Goal: Task Accomplishment & Management: Manage account settings

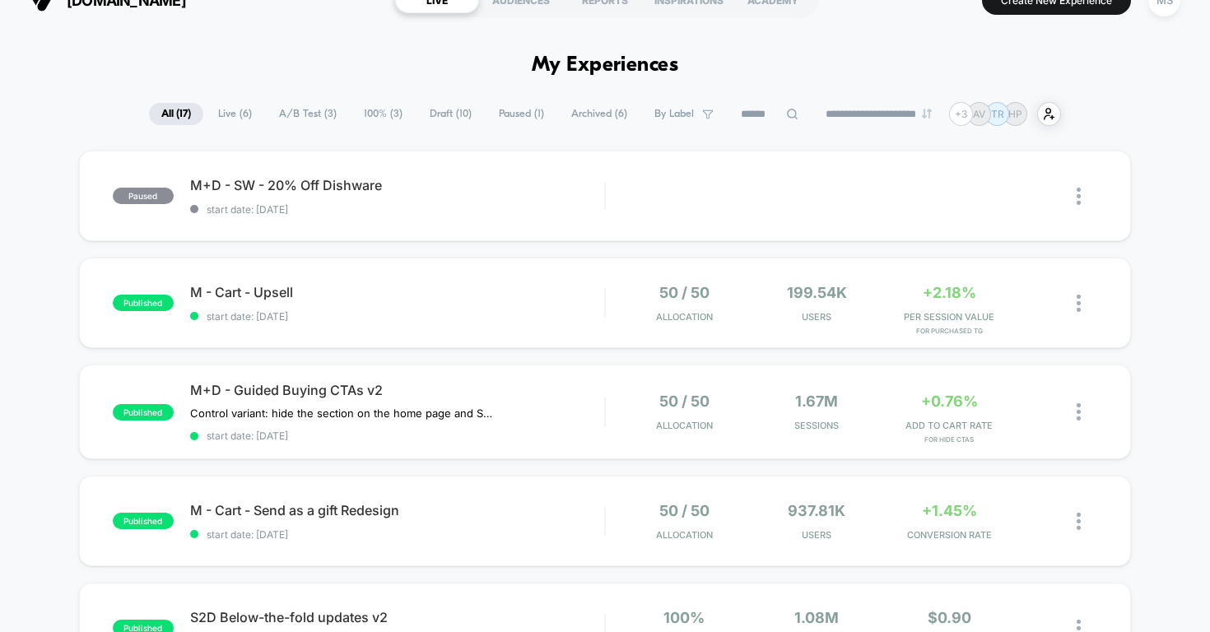
scroll to position [35, 0]
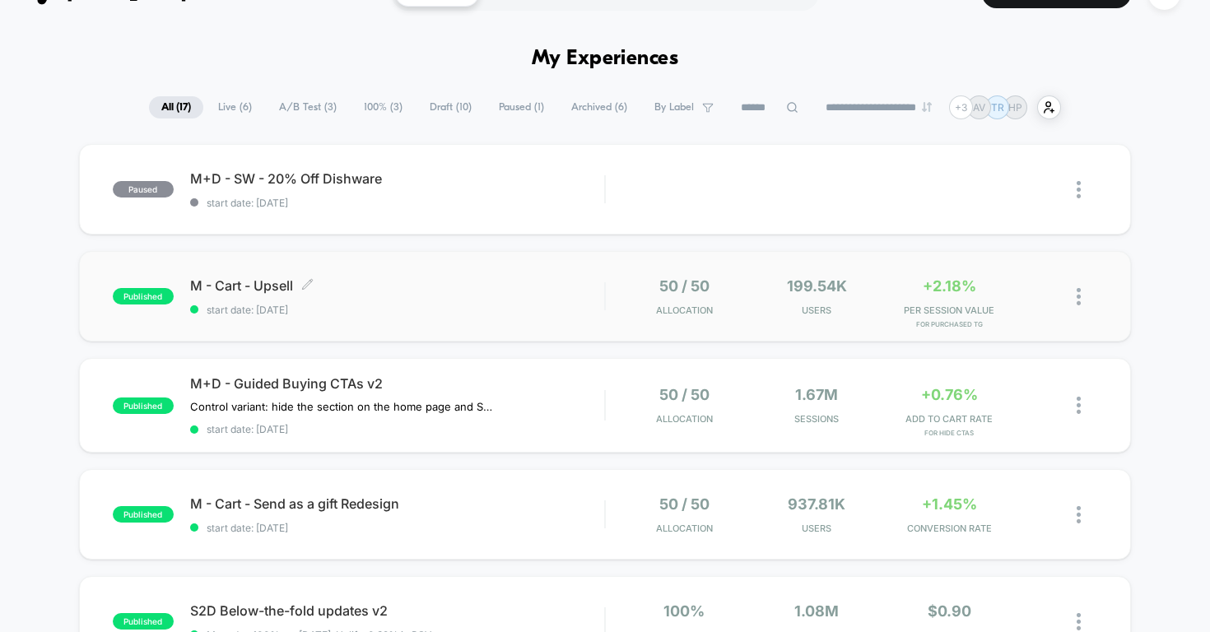
click at [489, 286] on span "M - Cart - Upsell Click to edit experience details" at bounding box center [397, 285] width 415 height 16
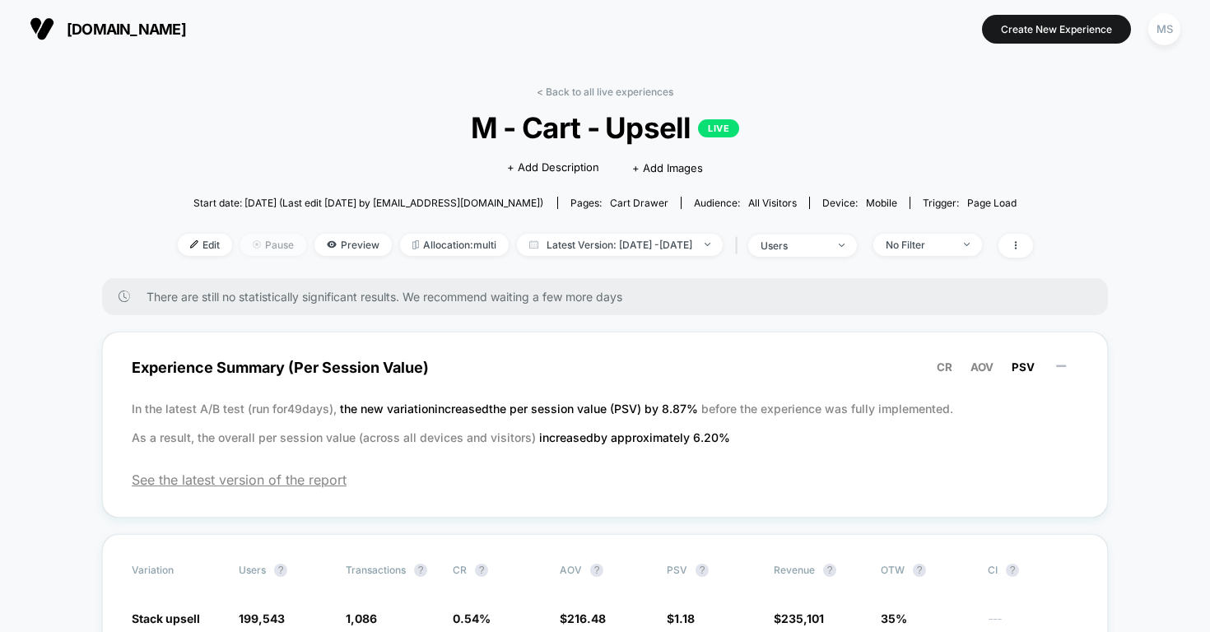
click at [240, 246] on span "Pause" at bounding box center [273, 245] width 66 height 22
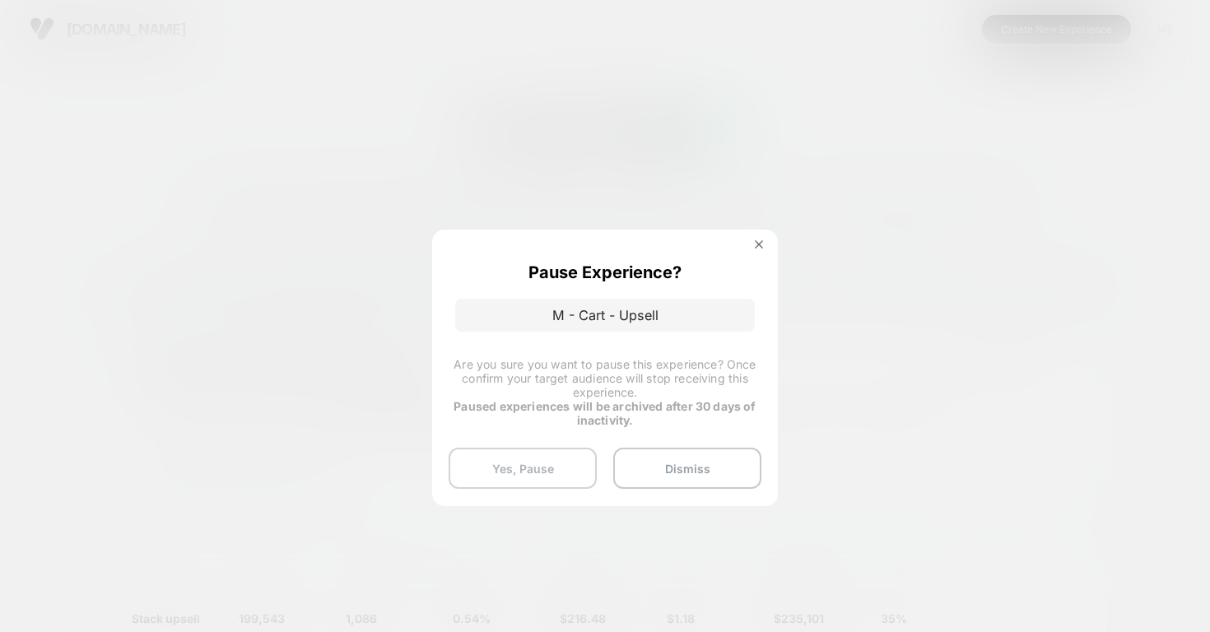
click at [580, 468] on button "Yes, Pause" at bounding box center [523, 468] width 148 height 41
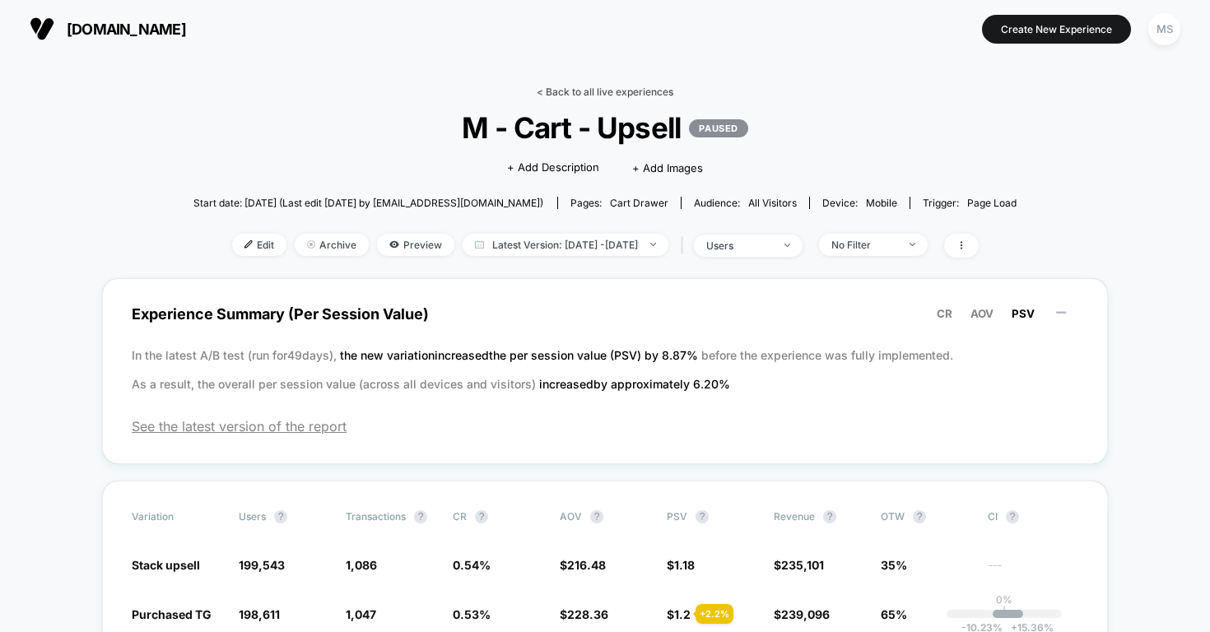
click at [605, 89] on link "< Back to all live experiences" at bounding box center [605, 92] width 137 height 12
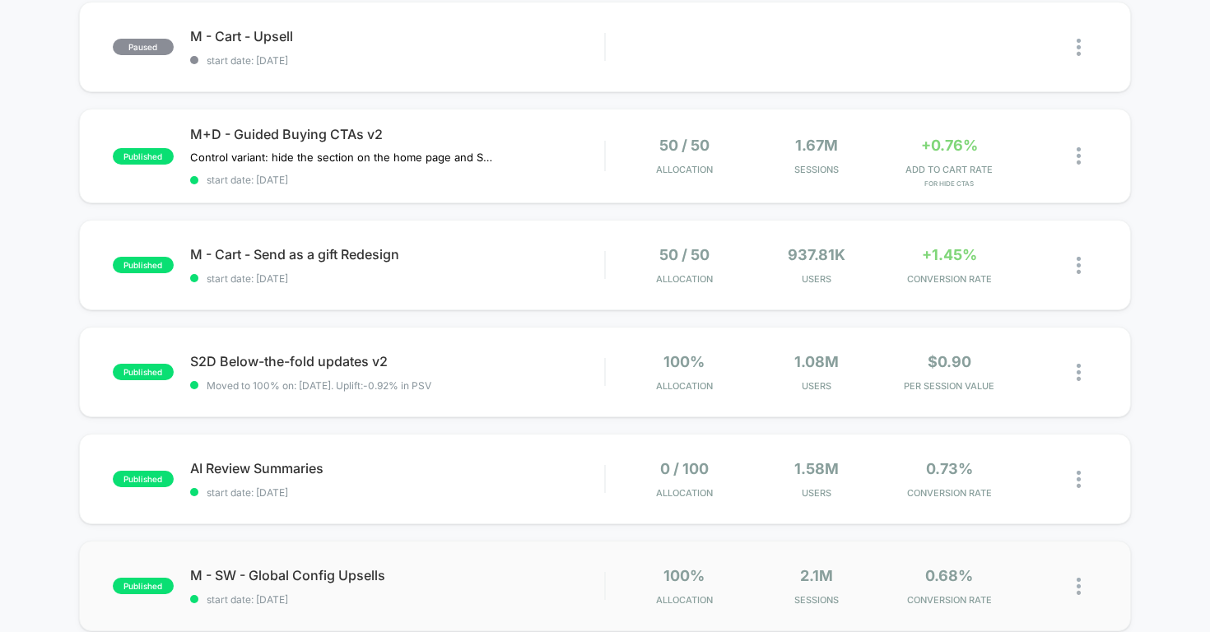
scroll to position [286, 0]
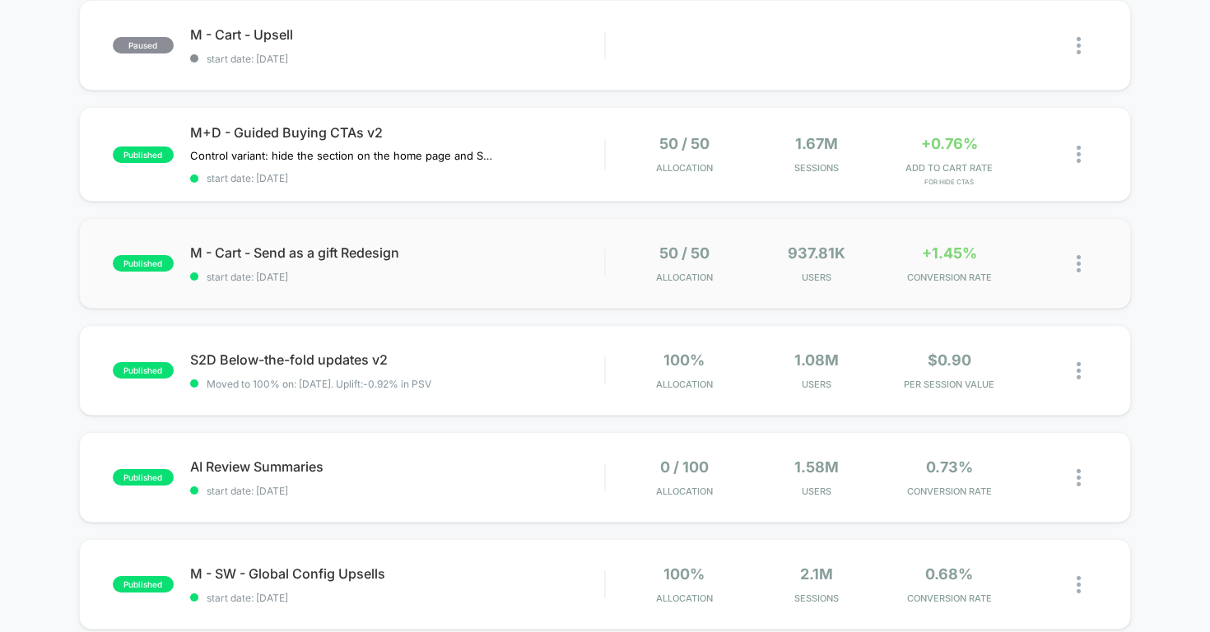
click at [483, 286] on div "published M - Cart - Send as a gift Redesign start date: [DATE] 50 / 50 Allocat…" at bounding box center [605, 263] width 1053 height 91
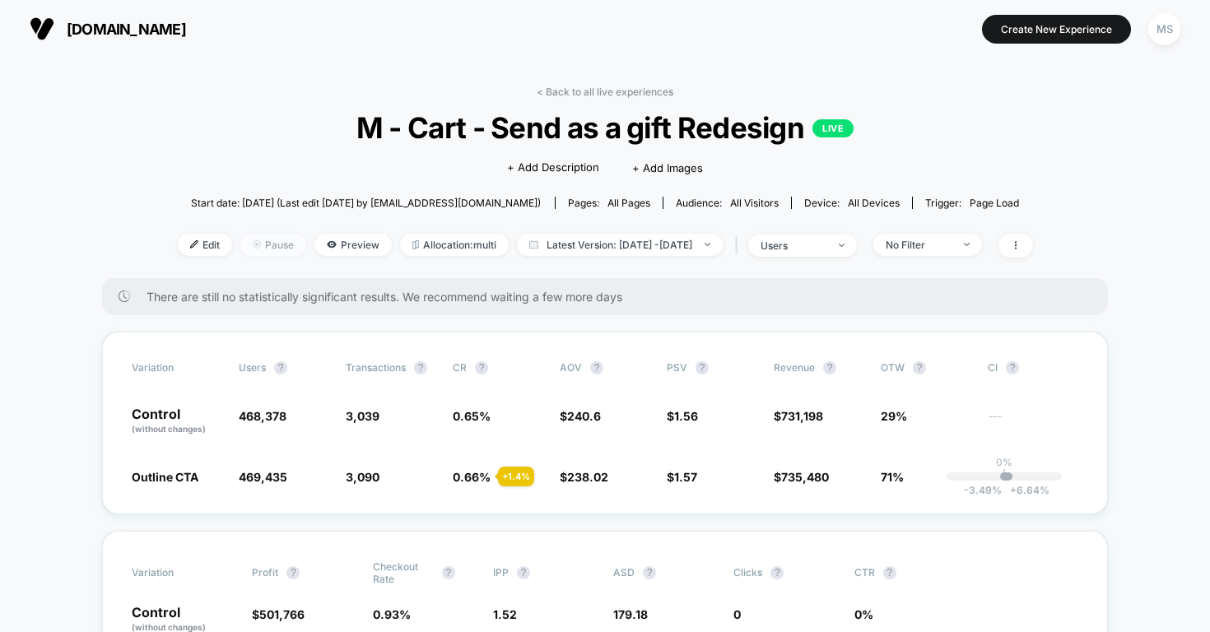
click at [240, 250] on span "Pause" at bounding box center [273, 245] width 66 height 22
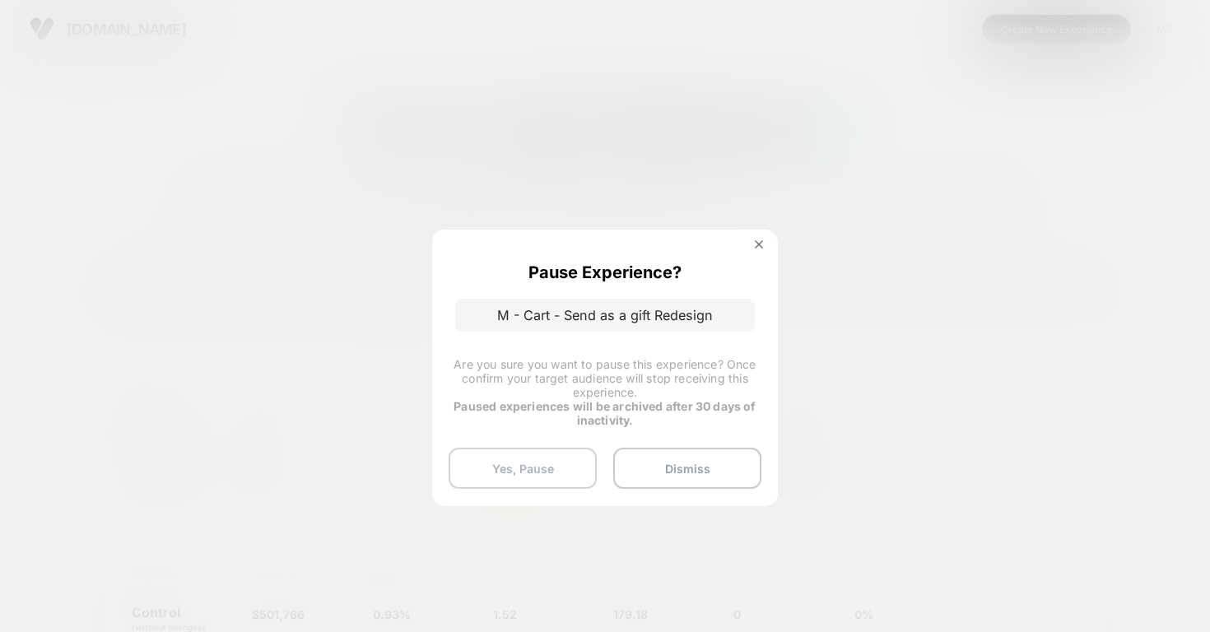
click at [543, 469] on button "Yes, Pause" at bounding box center [523, 468] width 148 height 41
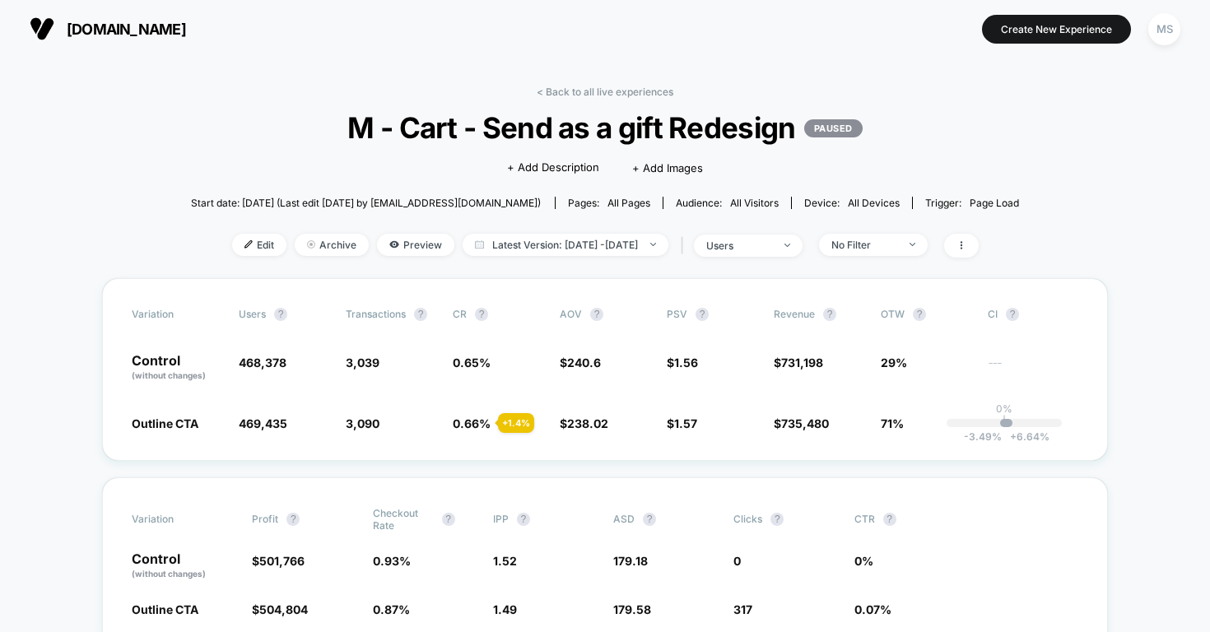
click at [634, 94] on link "< Back to all live experiences" at bounding box center [605, 92] width 137 height 12
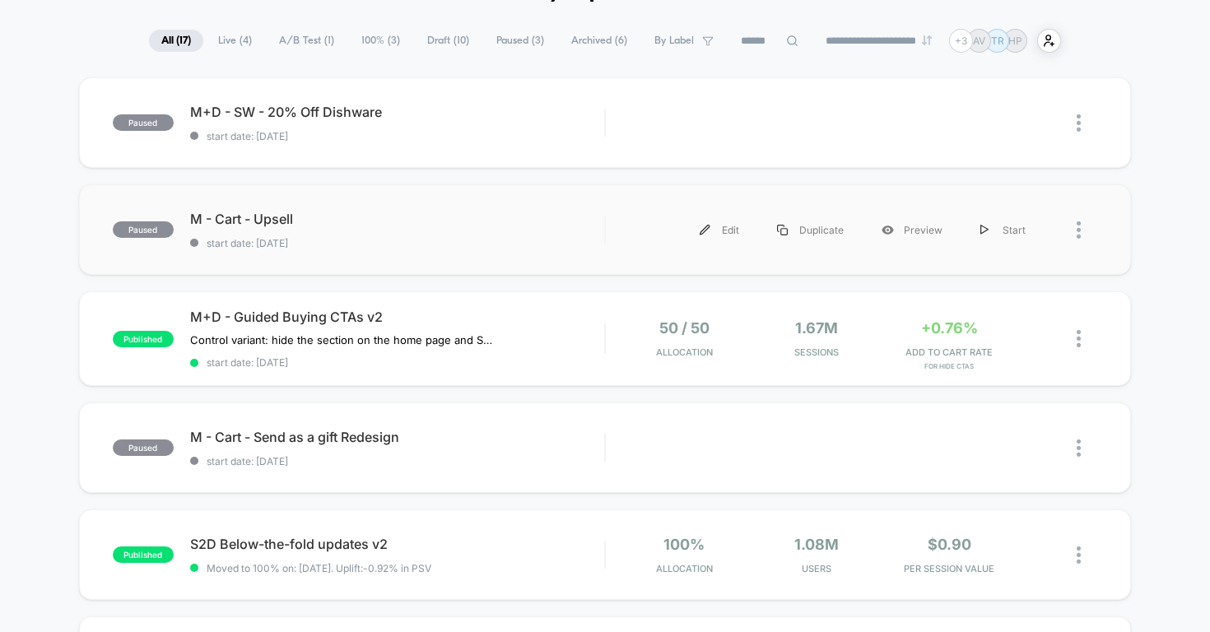
scroll to position [103, 0]
click at [544, 353] on div "M+D - Guided Buying CTAs v2 Control variant: hide the section on the home page …" at bounding box center [397, 338] width 415 height 60
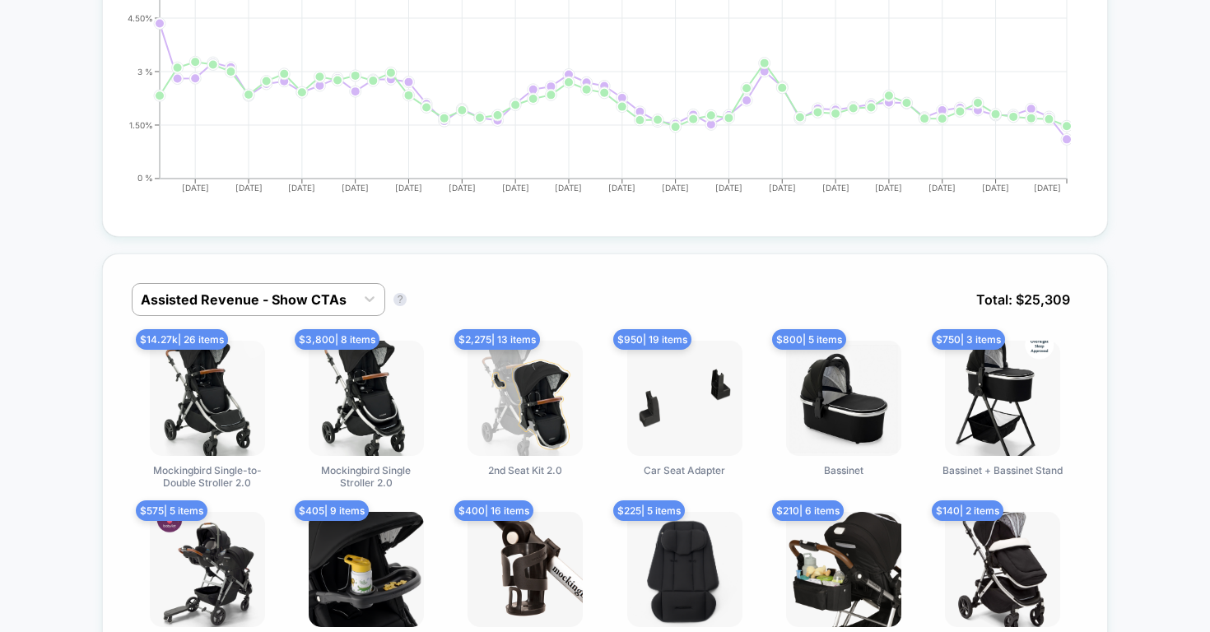
scroll to position [978, 0]
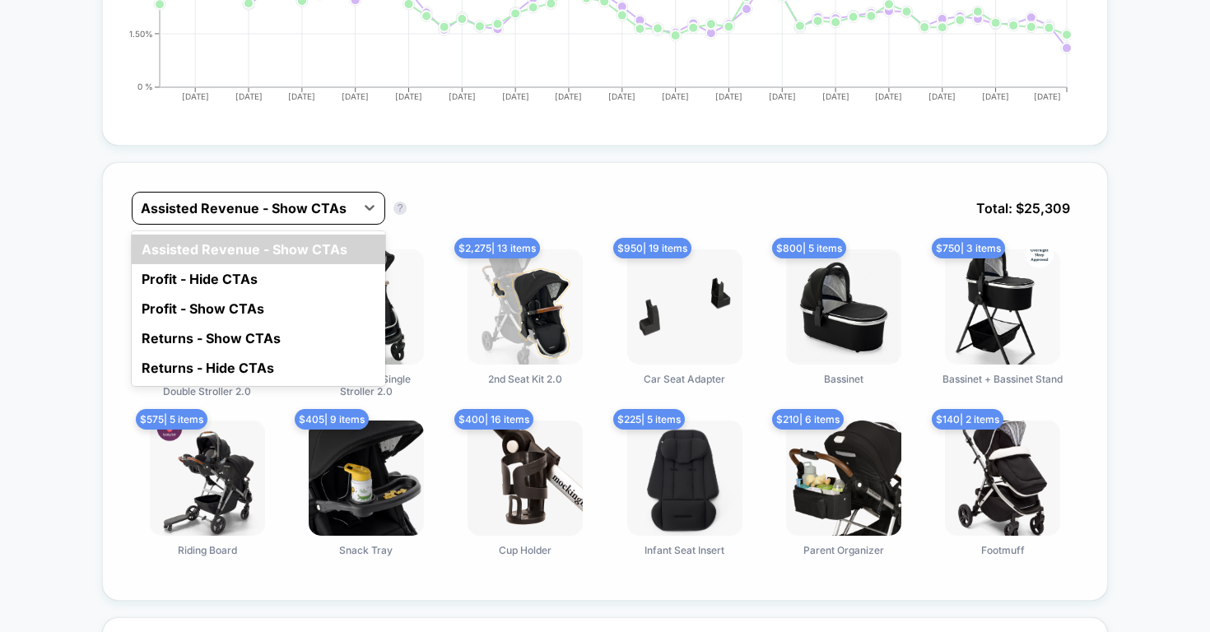
click at [332, 216] on div at bounding box center [244, 208] width 206 height 20
click at [456, 216] on div "option Assisted Revenue - Show CTAs focused, 1 of 5. 5 results available. Use U…" at bounding box center [605, 221] width 947 height 58
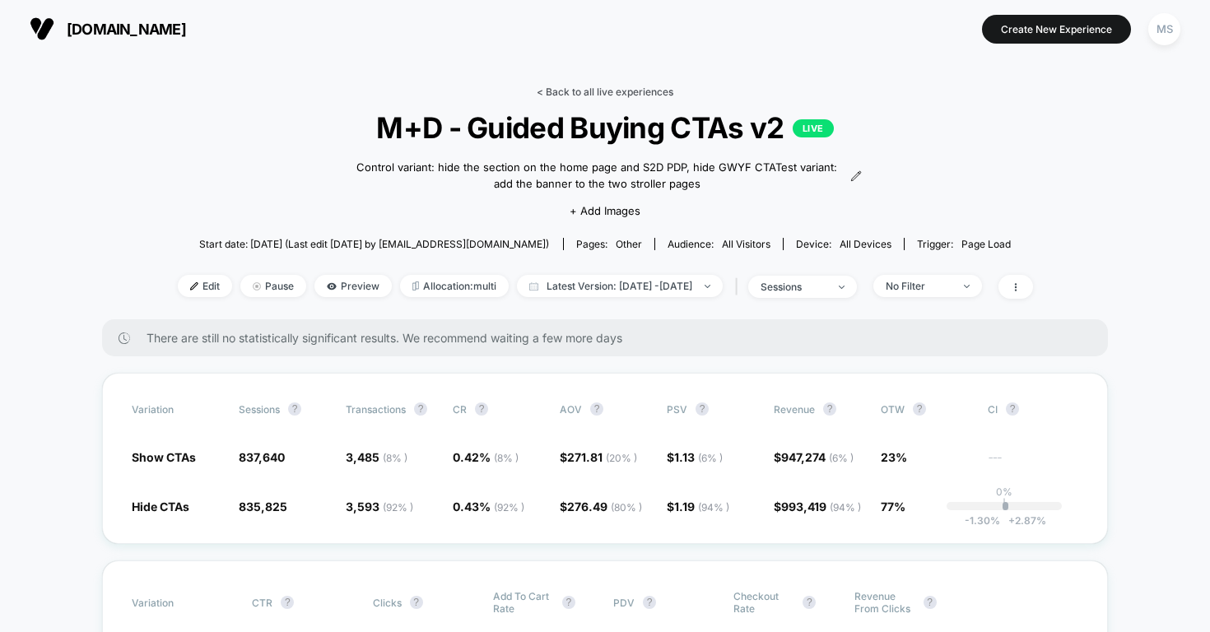
scroll to position [0, 0]
click at [632, 87] on link "< Back to all live experiences" at bounding box center [605, 92] width 137 height 12
